Goal: Task Accomplishment & Management: Manage account settings

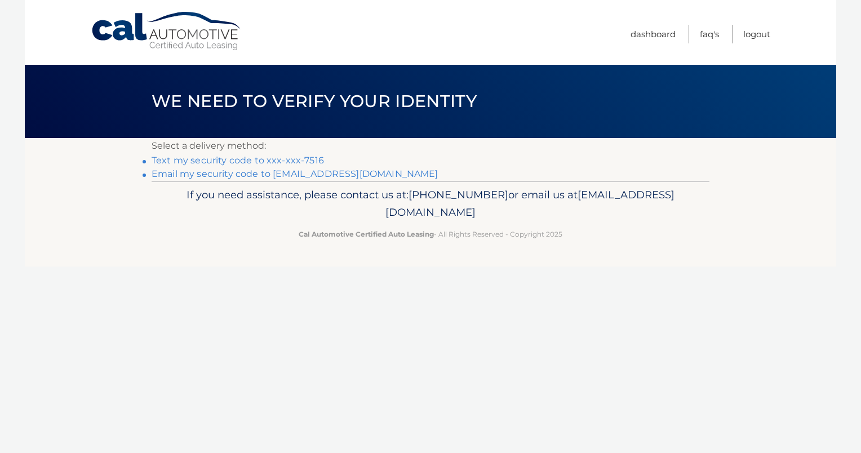
click at [237, 162] on link "Text my security code to xxx-xxx-7516" at bounding box center [238, 160] width 173 height 11
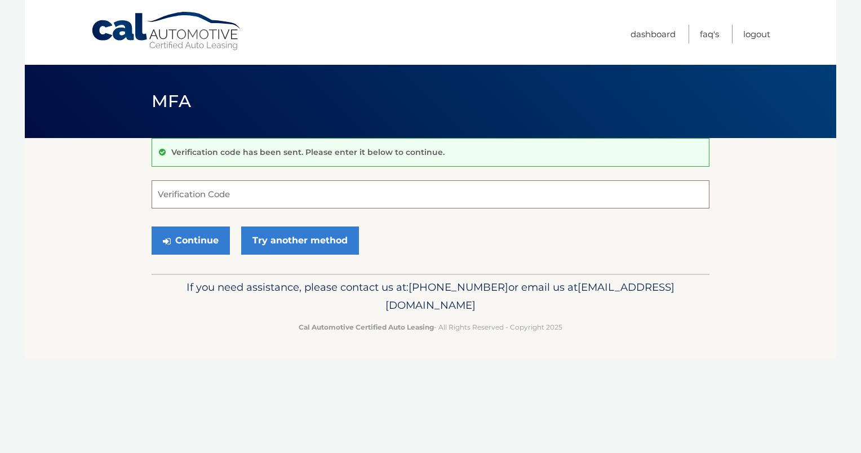
click at [244, 196] on input "Verification Code" at bounding box center [431, 194] width 558 height 28
type input "961125"
click at [180, 237] on button "Continue" at bounding box center [191, 241] width 78 height 28
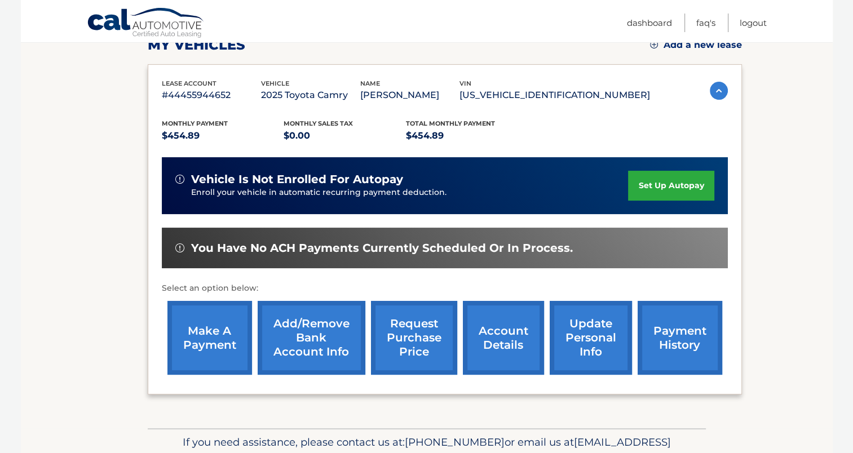
scroll to position [226, 0]
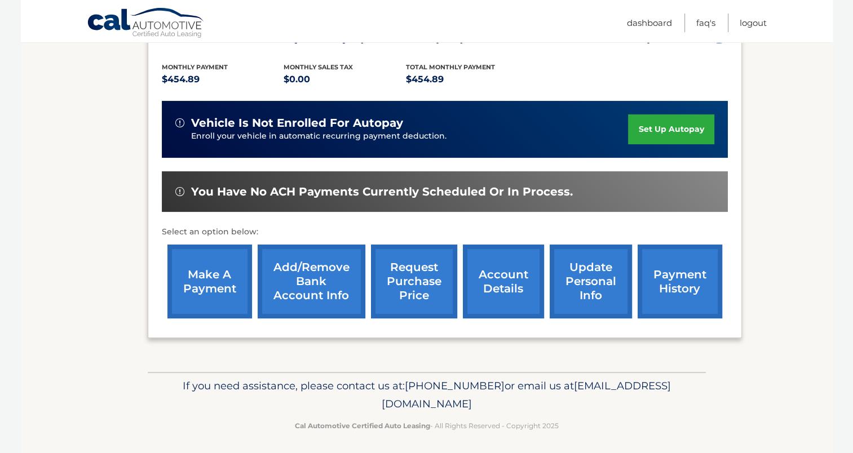
click at [689, 276] on link "payment history" at bounding box center [680, 282] width 85 height 74
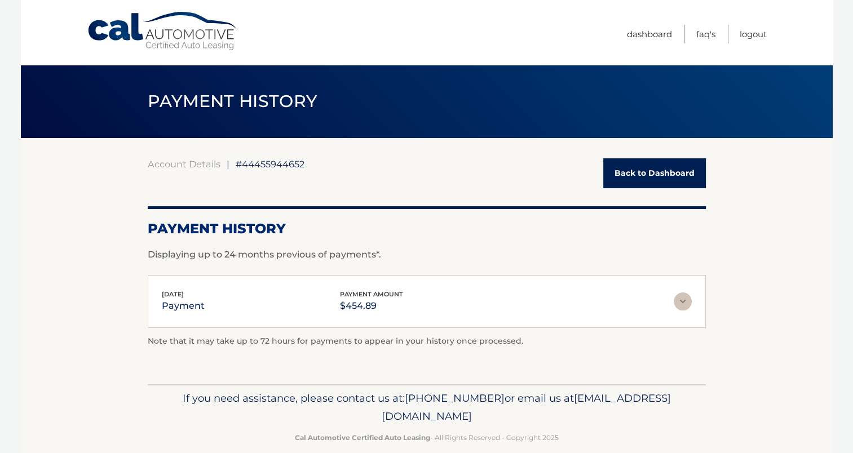
scroll to position [16, 0]
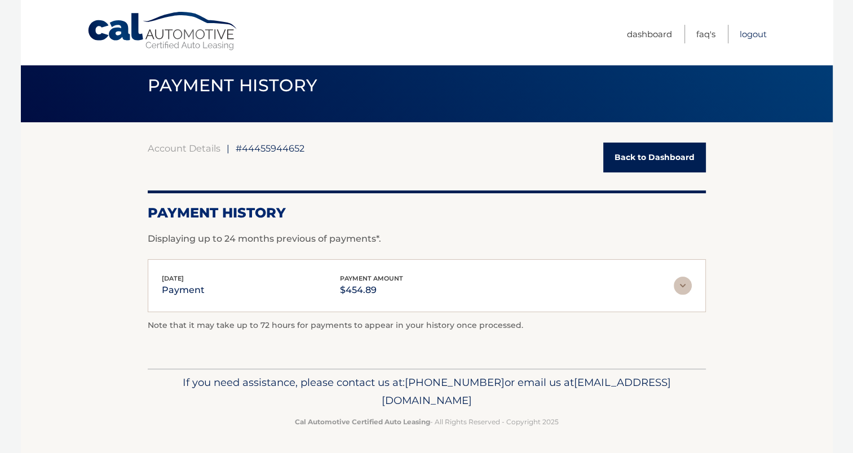
click at [755, 32] on link "Logout" at bounding box center [753, 34] width 27 height 19
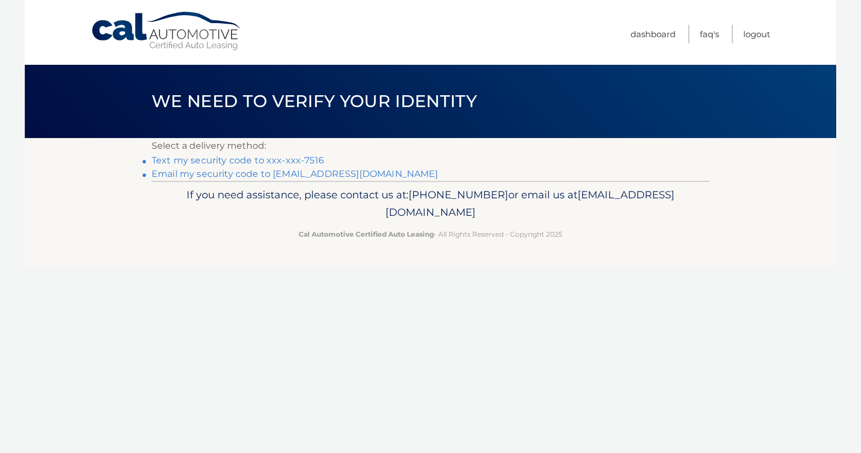
click at [249, 160] on link "Text my security code to xxx-xxx-7516" at bounding box center [238, 160] width 173 height 11
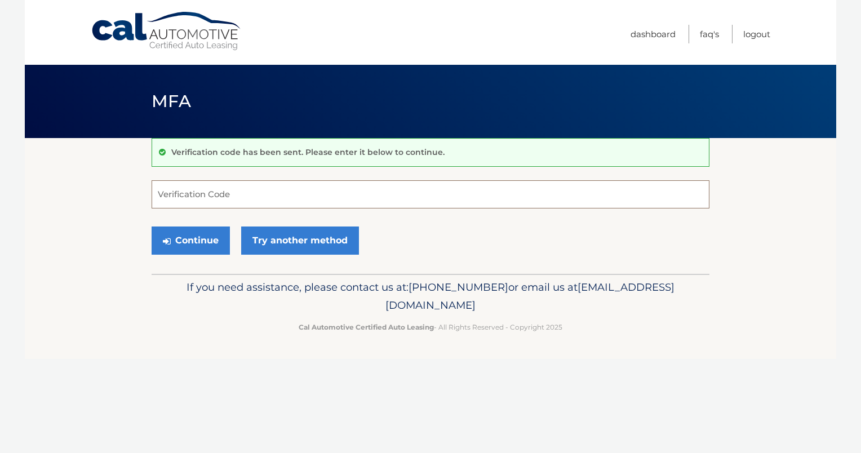
click at [219, 183] on input "Verification Code" at bounding box center [431, 194] width 558 height 28
type input "291242"
click at [201, 235] on button "Continue" at bounding box center [191, 241] width 78 height 28
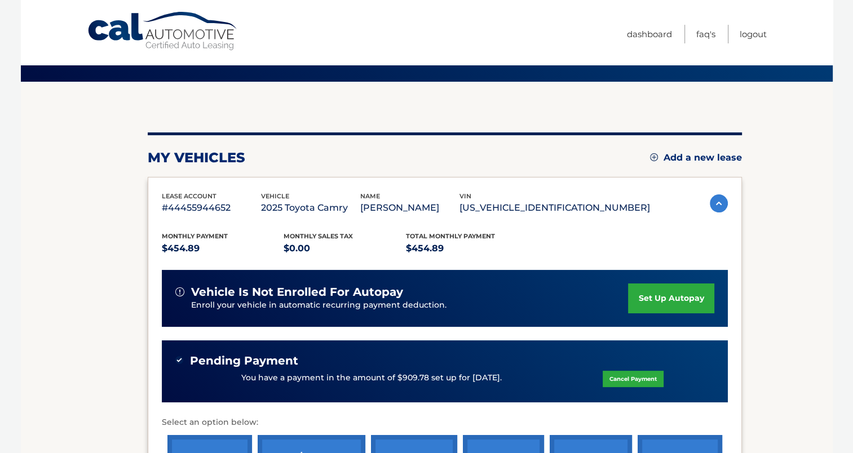
scroll to position [113, 0]
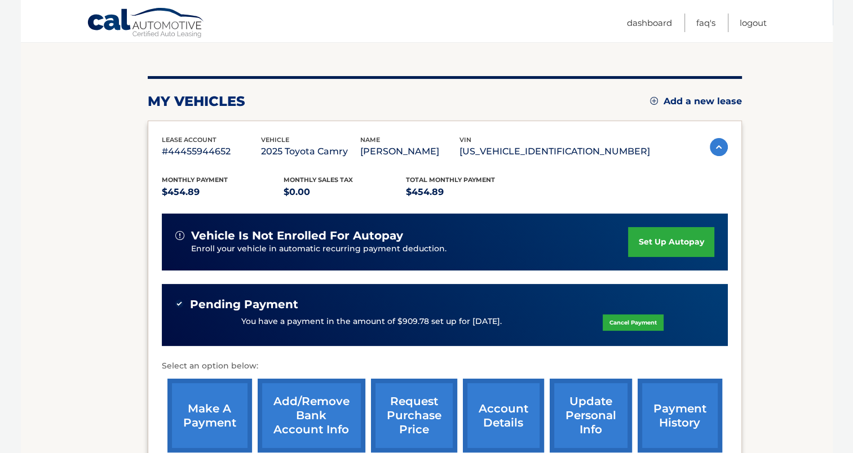
click at [671, 240] on link "set up autopay" at bounding box center [671, 242] width 86 height 30
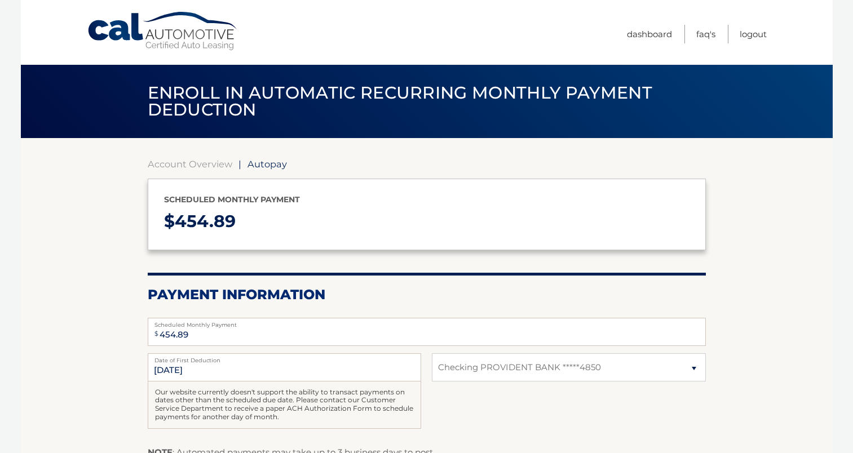
select select "MmMxMWE1NjgtODg5MS00MGU2LThiZWEtMmIxMzAzZWNiOWFj"
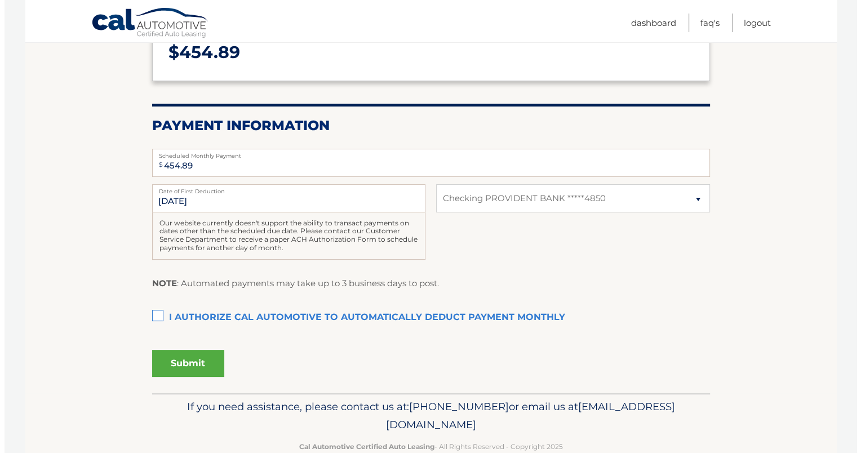
scroll to position [194, 0]
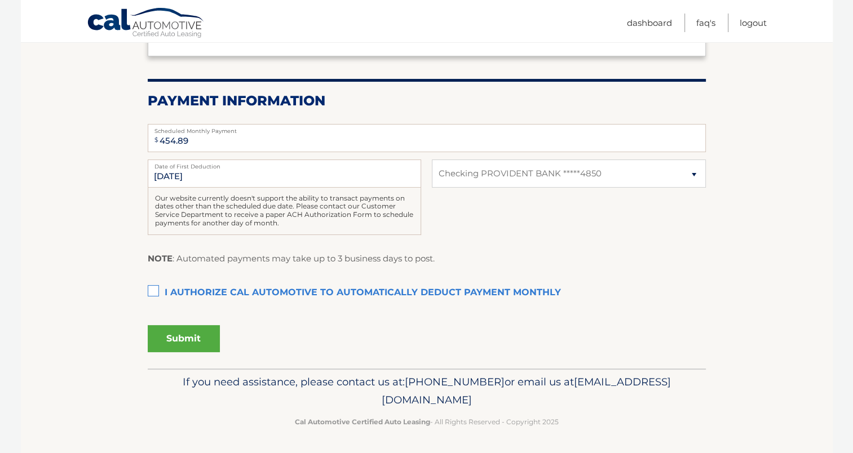
click at [152, 291] on label "I authorize cal automotive to automatically deduct payment monthly This checkbo…" at bounding box center [427, 293] width 558 height 23
click at [0, 0] on input "I authorize cal automotive to automatically deduct payment monthly This checkbo…" at bounding box center [0, 0] width 0 height 0
click at [192, 339] on button "Submit" at bounding box center [184, 338] width 72 height 27
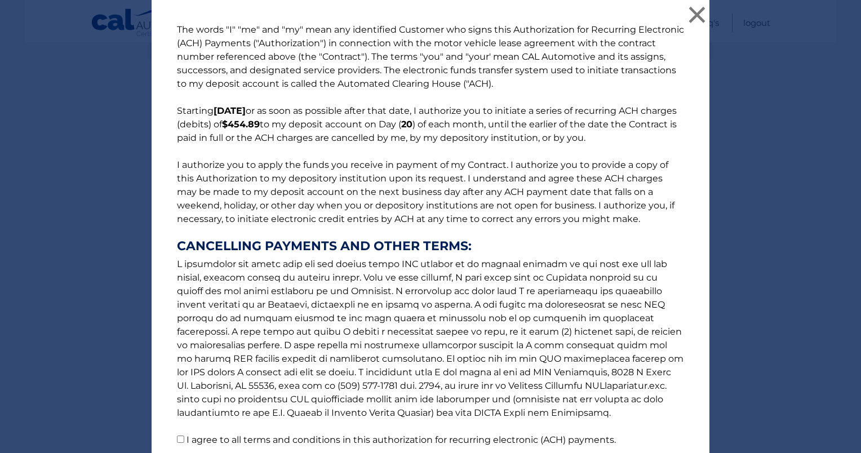
scroll to position [92, 0]
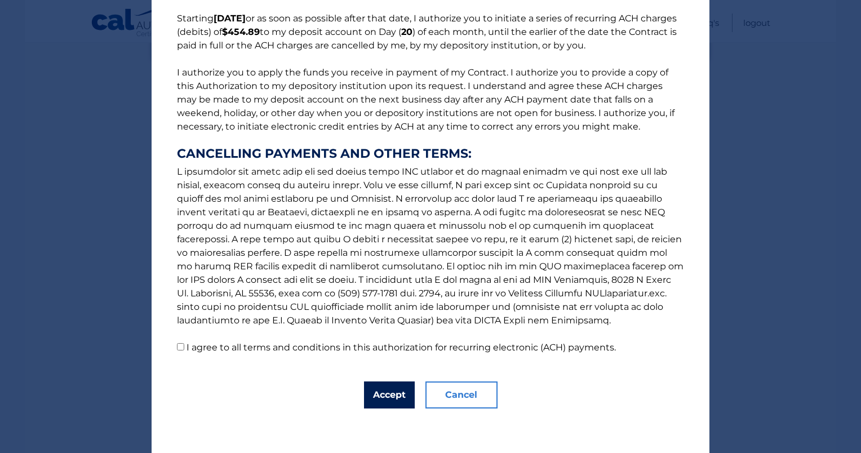
click at [386, 395] on button "Accept" at bounding box center [389, 395] width 51 height 27
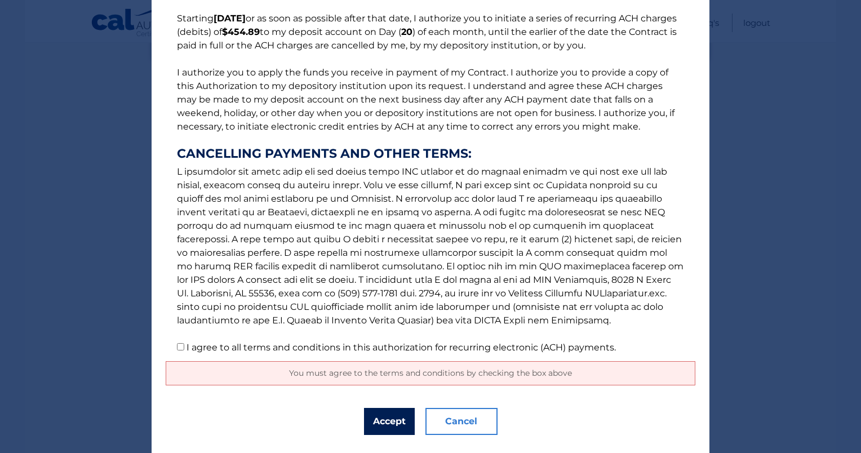
click at [387, 419] on button "Accept" at bounding box center [389, 421] width 51 height 27
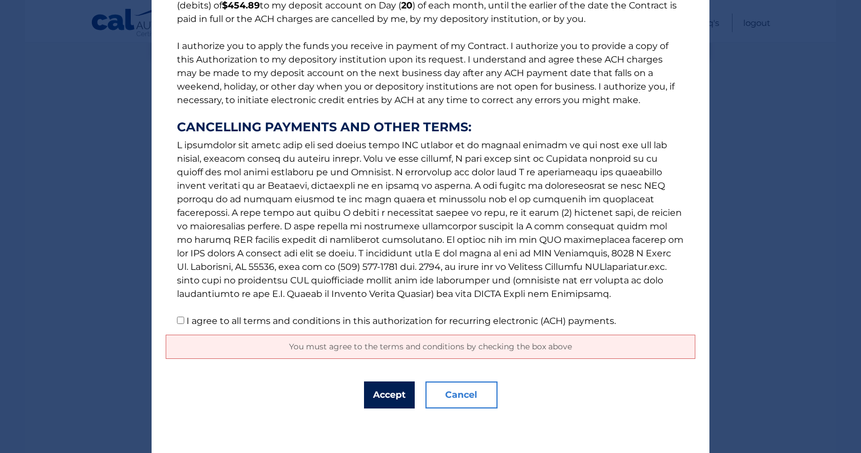
scroll to position [0, 0]
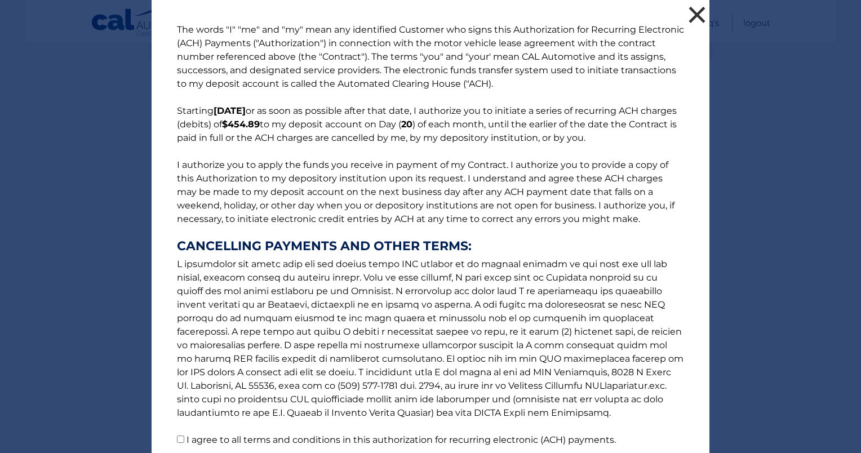
click at [692, 11] on button "×" at bounding box center [697, 14] width 23 height 23
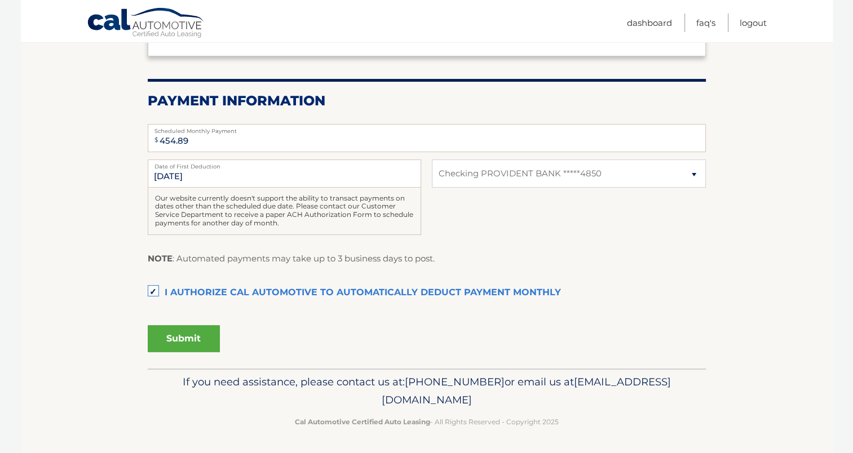
click at [189, 336] on button "Submit" at bounding box center [184, 338] width 72 height 27
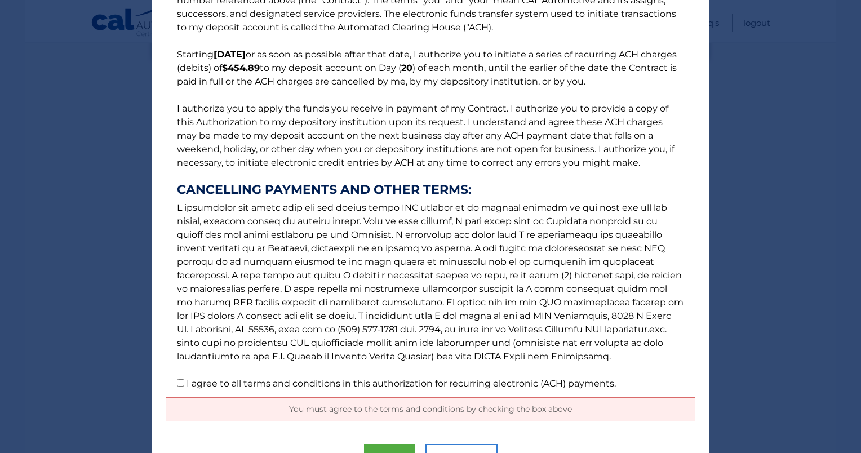
scroll to position [119, 0]
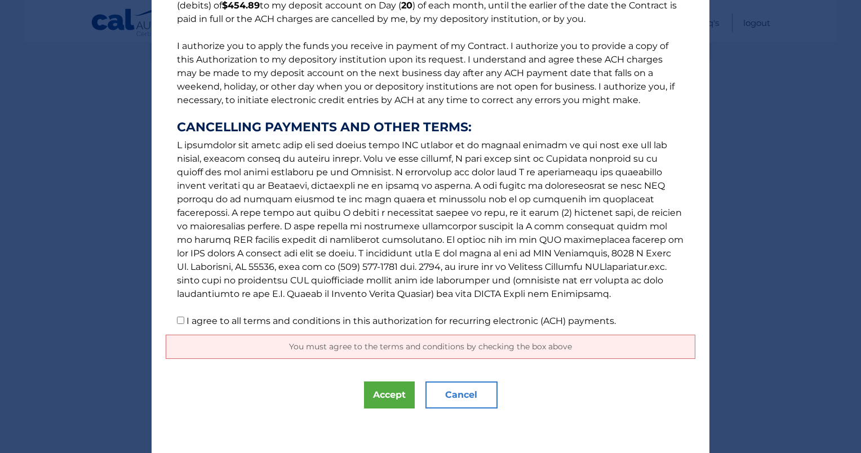
click at [178, 320] on input "I agree to all terms and conditions in this authorization for recurring electro…" at bounding box center [180, 320] width 7 height 7
checkbox input "true"
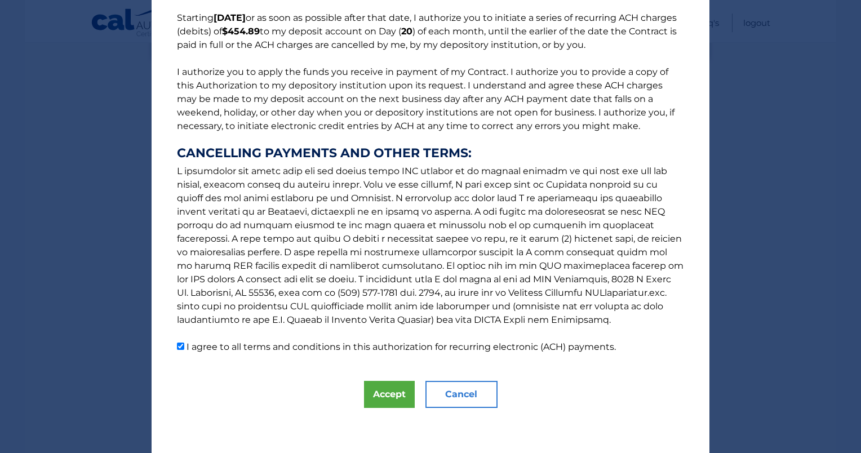
scroll to position [92, 0]
click at [388, 396] on button "Accept" at bounding box center [389, 395] width 51 height 27
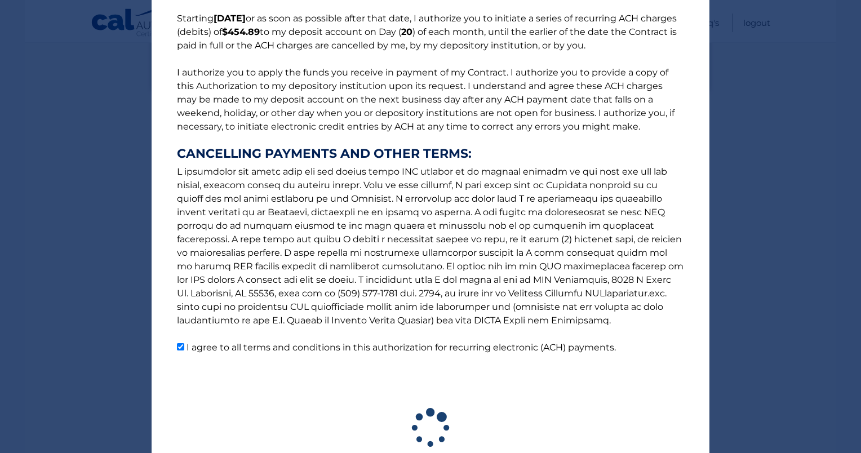
scroll to position [162, 0]
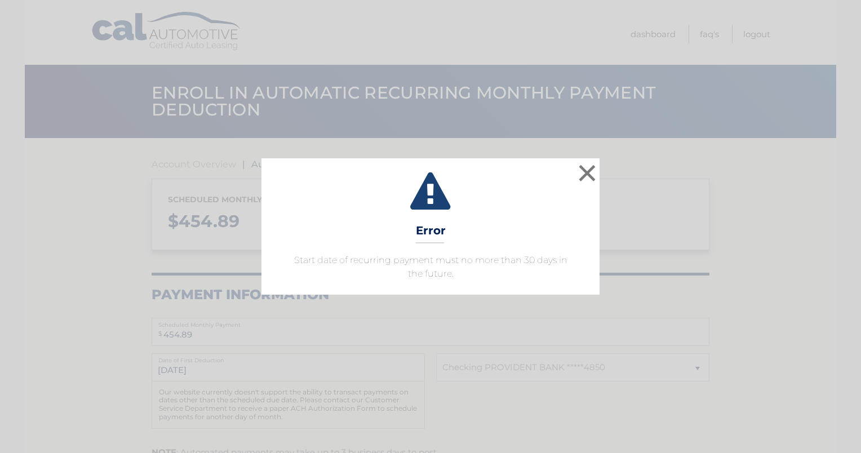
select select "MmMxMWE1NjgtODg5MS00MGU2LThiZWEtMmIxMzAzZWNiOWFj"
click at [587, 173] on button "×" at bounding box center [587, 173] width 23 height 23
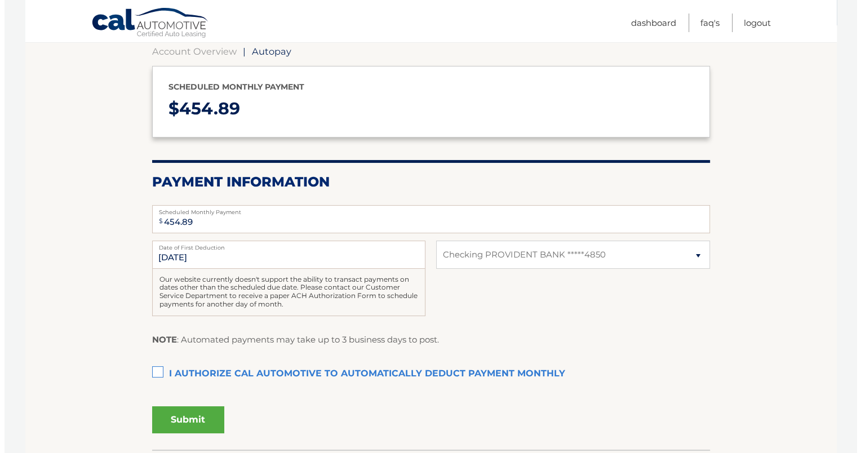
scroll to position [194, 0]
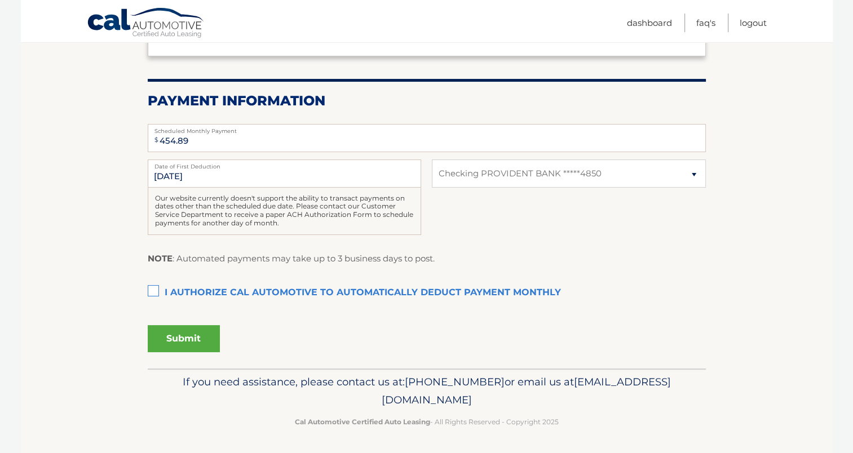
click at [152, 291] on label "I authorize cal automotive to automatically deduct payment monthly This checkbo…" at bounding box center [427, 293] width 558 height 23
click at [0, 0] on input "I authorize cal automotive to automatically deduct payment monthly This checkbo…" at bounding box center [0, 0] width 0 height 0
click at [185, 335] on button "Submit" at bounding box center [184, 338] width 72 height 27
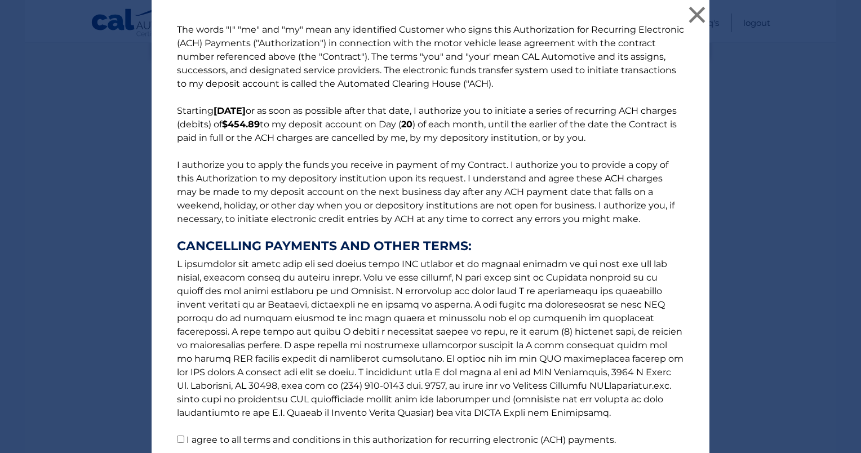
scroll to position [92, 0]
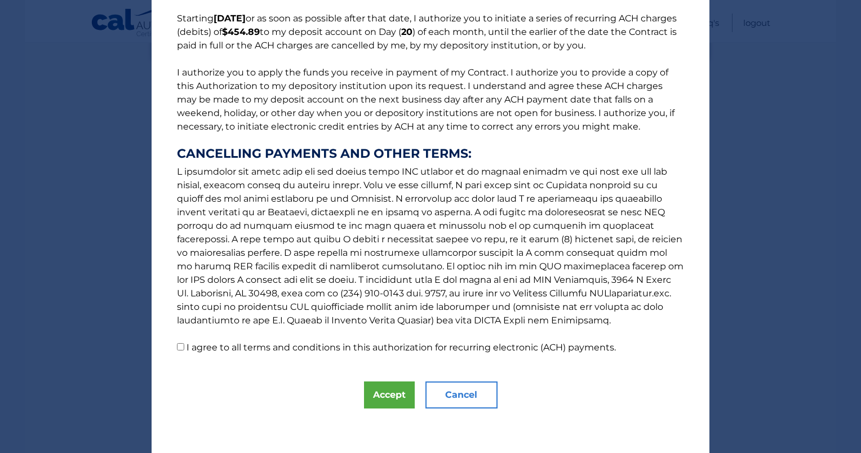
click at [177, 345] on input "I agree to all terms and conditions in this authorization for recurring electro…" at bounding box center [180, 346] width 7 height 7
checkbox input "true"
drag, startPoint x: 372, startPoint y: 381, endPoint x: 391, endPoint y: 398, distance: 26.4
click at [391, 398] on div "The words "I" "me" and "my" mean any identified Customer who signs this Authori…" at bounding box center [431, 181] width 558 height 546
drag, startPoint x: 391, startPoint y: 398, endPoint x: 386, endPoint y: 395, distance: 6.1
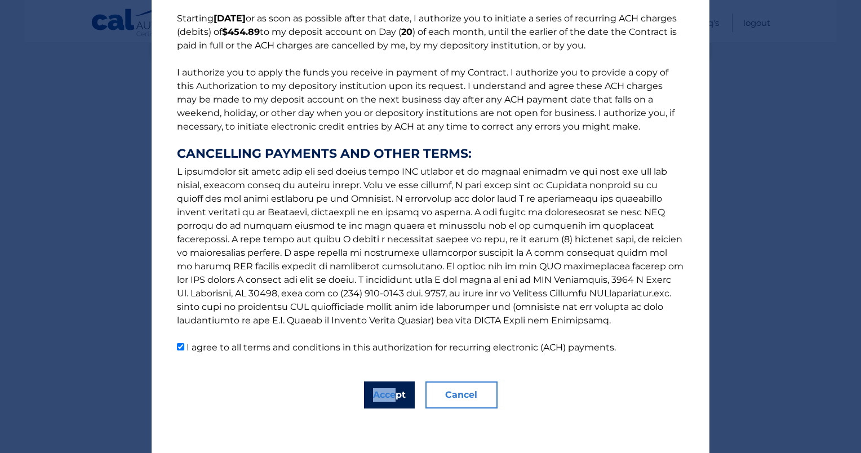
click at [386, 395] on button "Accept" at bounding box center [389, 395] width 51 height 27
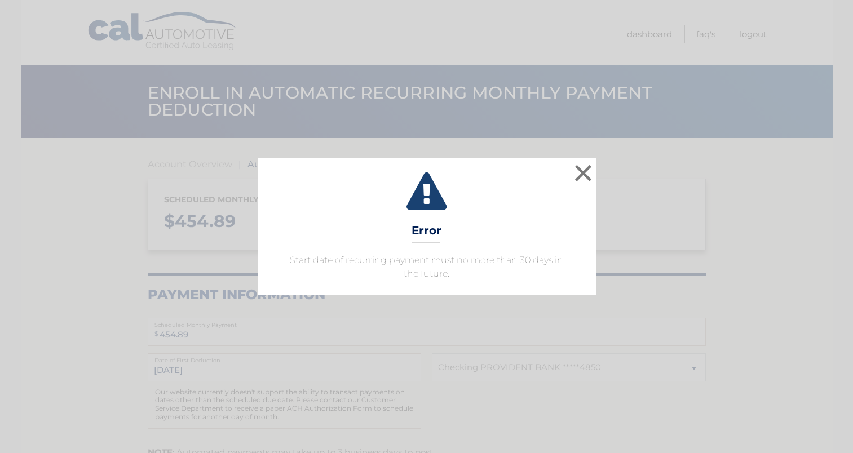
select select "MmMxMWE1NjgtODg5MS00MGU2LThiZWEtMmIxMzAzZWNiOWFj"
click at [586, 171] on button "×" at bounding box center [587, 173] width 23 height 23
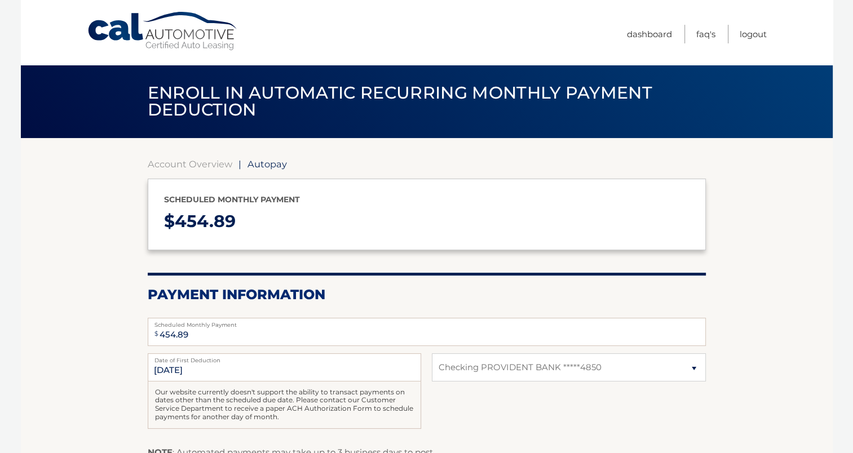
click at [259, 161] on span "Autopay" at bounding box center [266, 163] width 39 height 11
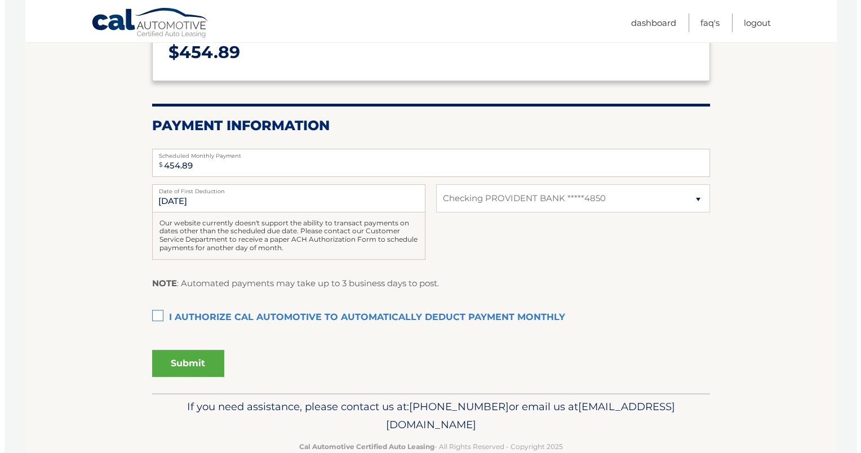
scroll to position [194, 0]
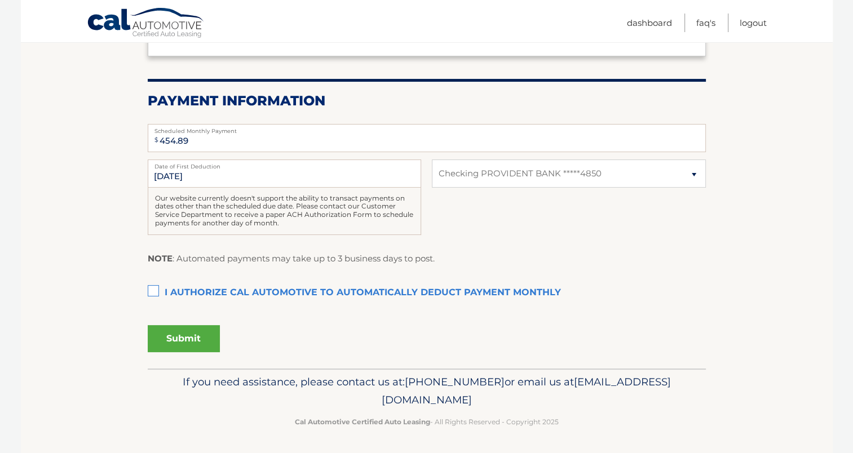
click at [153, 291] on label "I authorize cal automotive to automatically deduct payment monthly This checkbo…" at bounding box center [427, 293] width 558 height 23
click at [0, 0] on input "I authorize cal automotive to automatically deduct payment monthly This checkbo…" at bounding box center [0, 0] width 0 height 0
click at [180, 340] on button "Submit" at bounding box center [184, 338] width 72 height 27
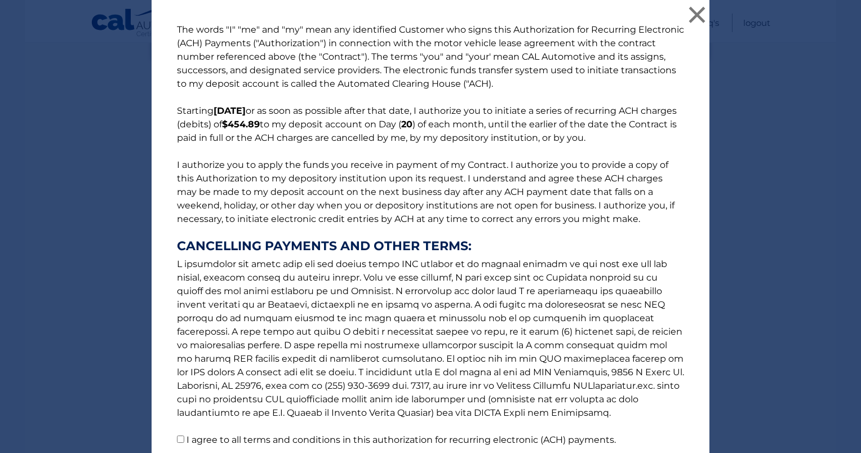
scroll to position [92, 0]
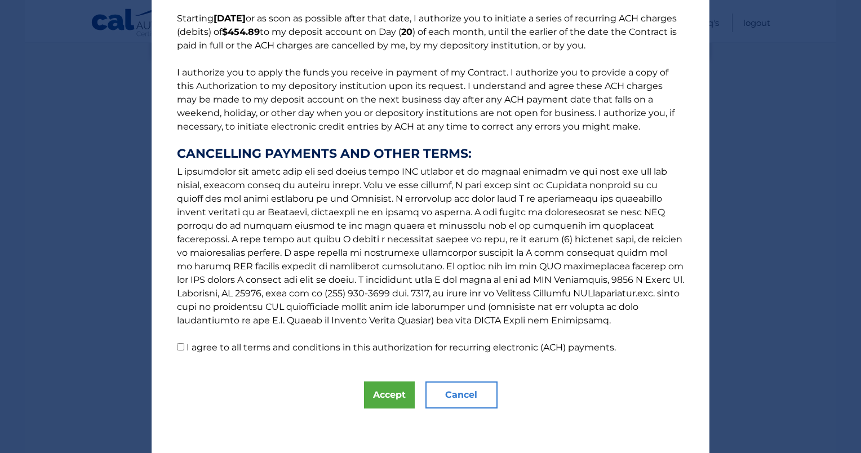
click at [177, 346] on input "I agree to all terms and conditions in this authorization for recurring electro…" at bounding box center [180, 346] width 7 height 7
checkbox input "true"
click at [385, 396] on button "Accept" at bounding box center [389, 395] width 51 height 27
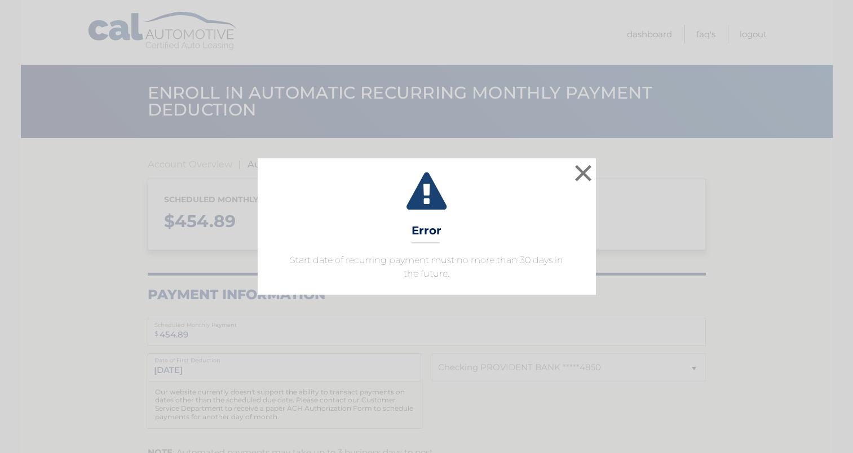
select select "MmMxMWE1NjgtODg5MS00MGU2LThiZWEtMmIxMzAzZWNiOWFj"
click at [585, 174] on button "×" at bounding box center [587, 173] width 23 height 23
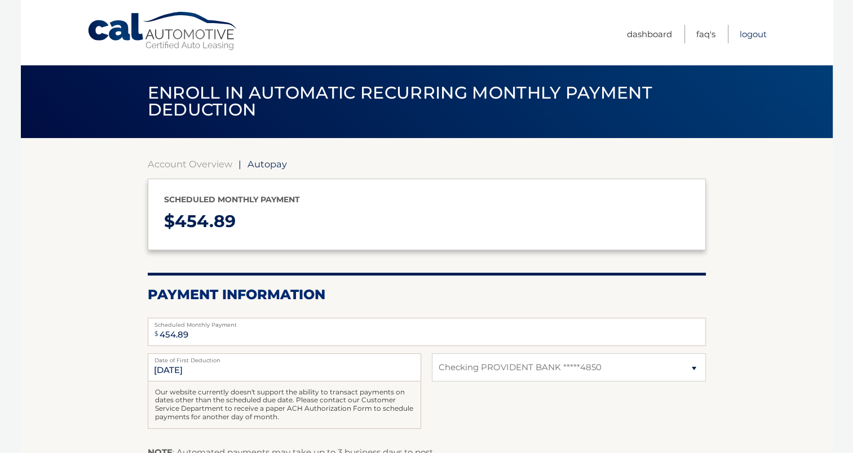
click at [746, 34] on link "Logout" at bounding box center [753, 34] width 27 height 19
